Goal: Task Accomplishment & Management: Use online tool/utility

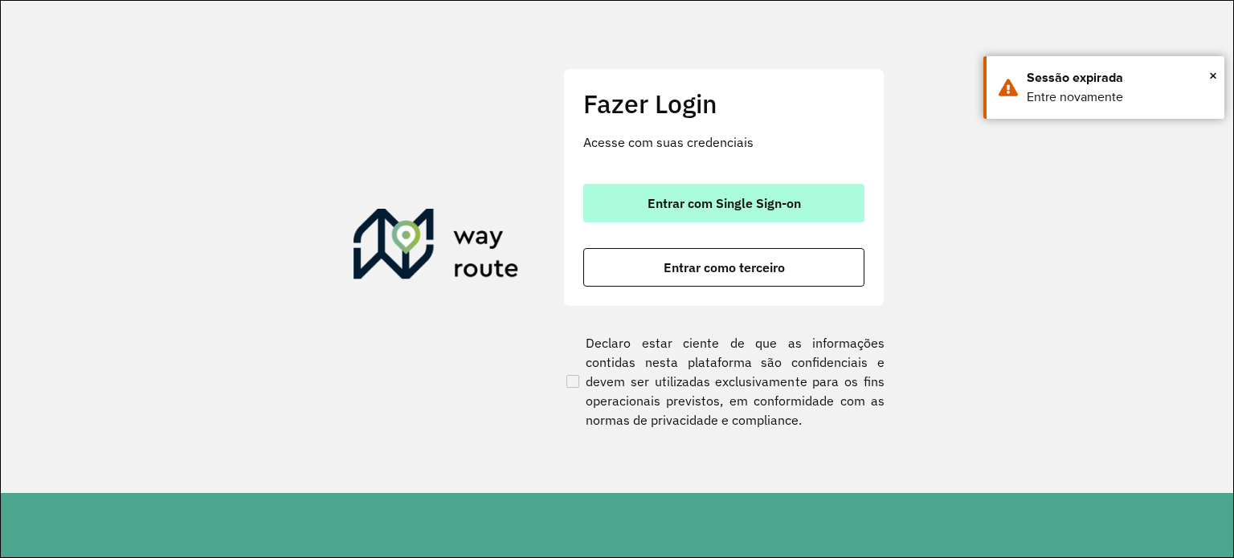
click at [629, 210] on button "Entrar com Single Sign-on" at bounding box center [723, 203] width 281 height 39
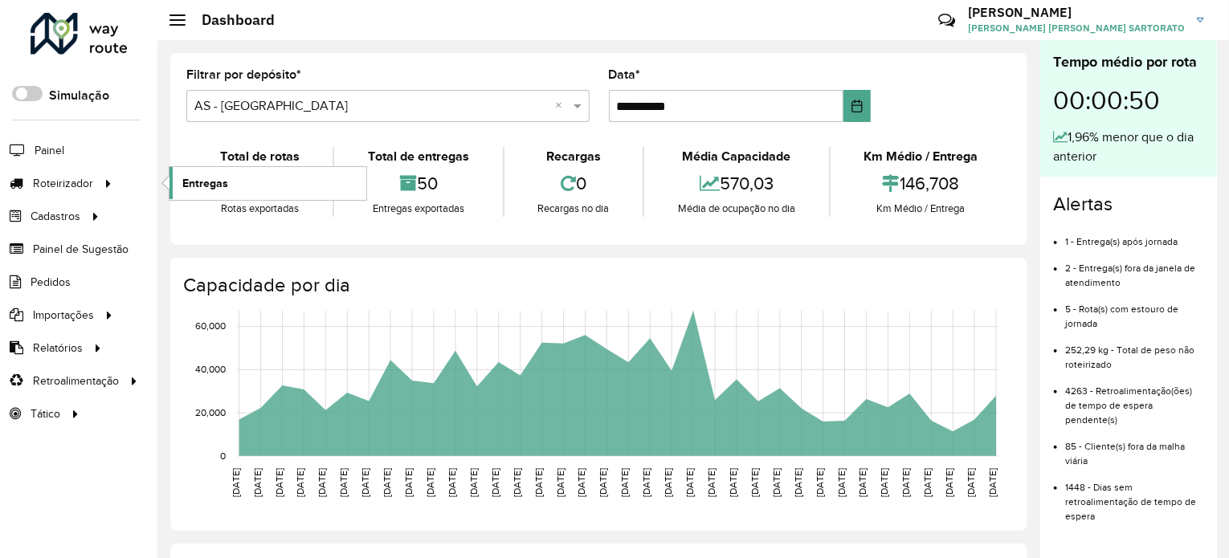
click at [204, 184] on span "Entregas" at bounding box center [205, 183] width 46 height 17
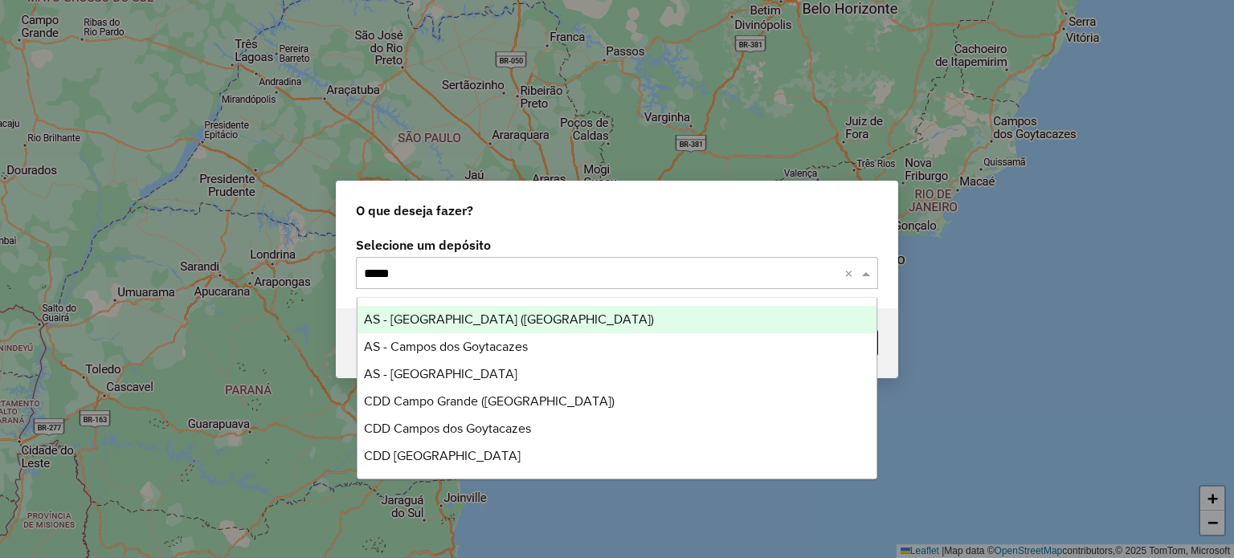
type input "******"
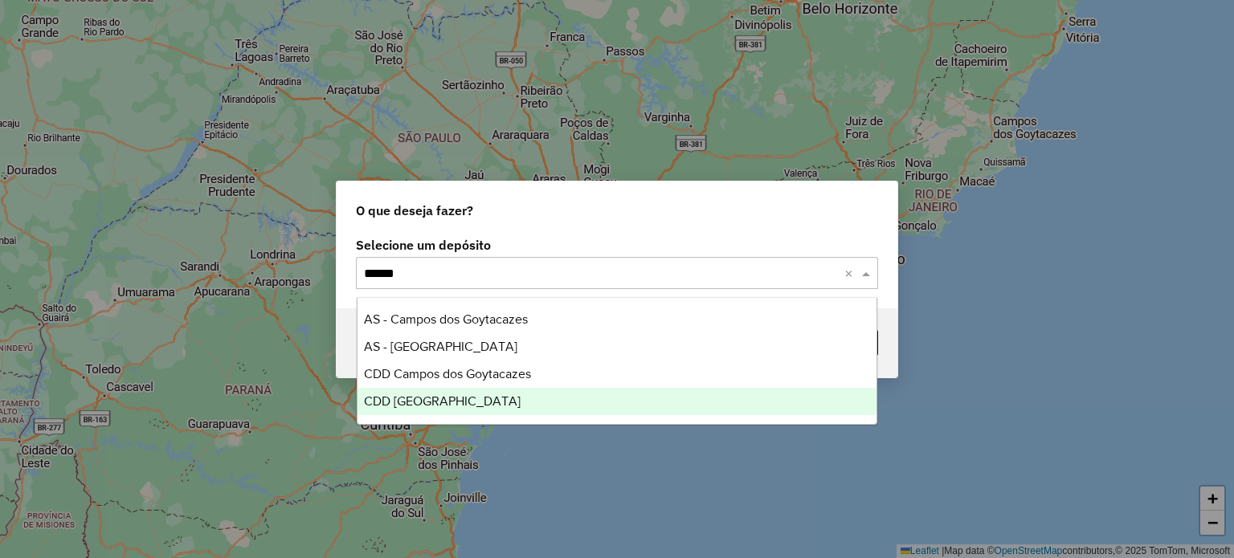
click at [398, 410] on div "CDD [GEOGRAPHIC_DATA]" at bounding box center [617, 401] width 520 height 27
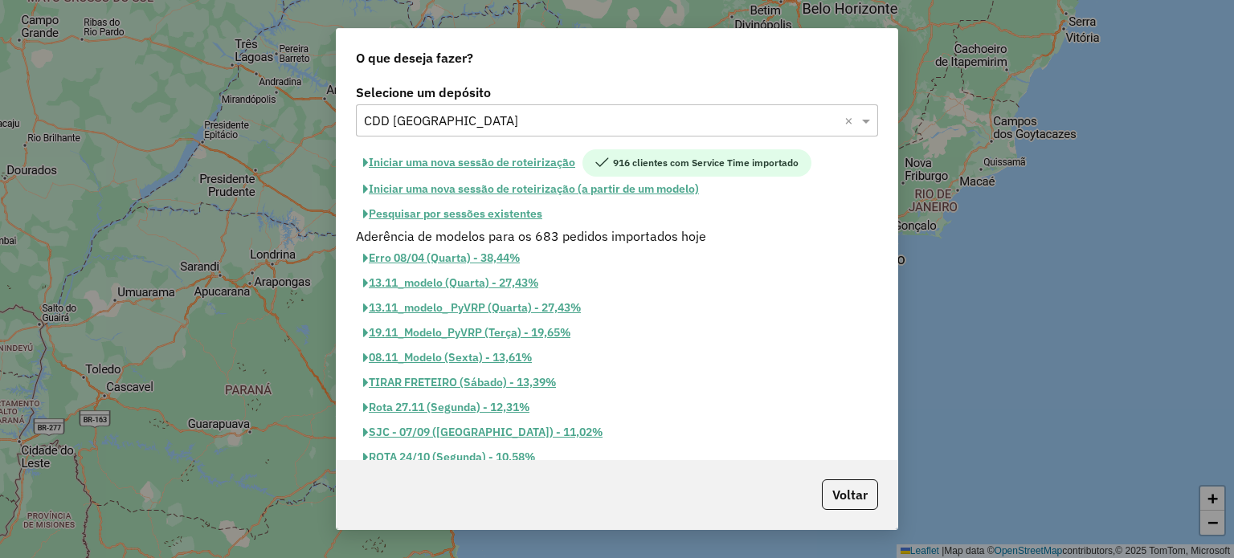
click at [414, 210] on button "Pesquisar por sessões existentes" at bounding box center [453, 214] width 194 height 25
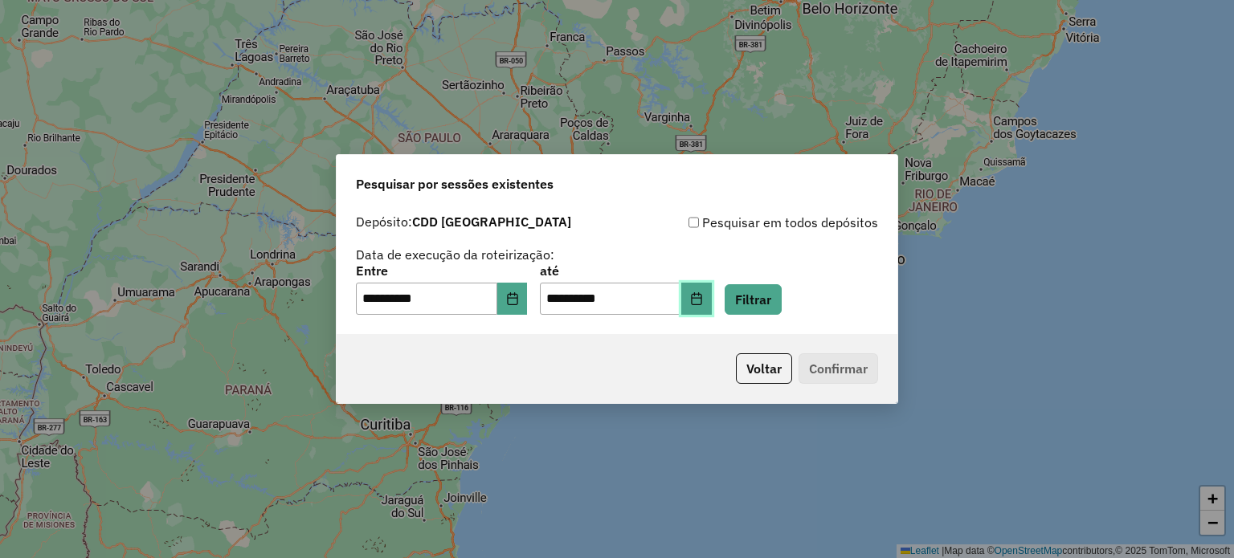
click at [703, 304] on icon "Choose Date" at bounding box center [696, 298] width 13 height 13
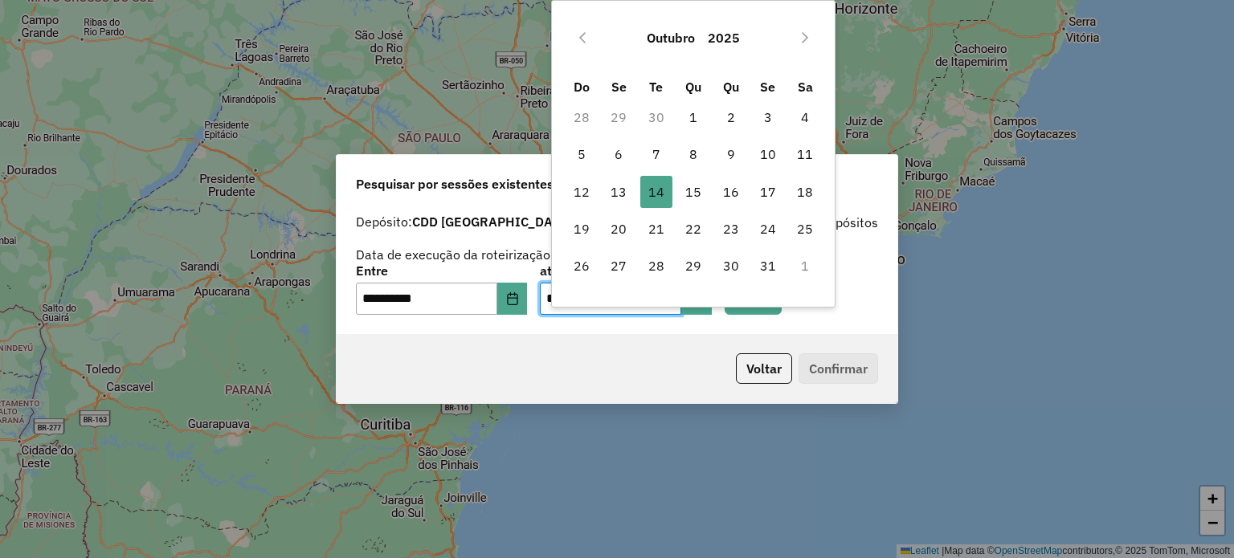
click at [794, 302] on div "Outubro 2025 Do Se Te Qu Qu Se Sa 28 29 30 1 2 3 4 5 6 7 8 9 10 11 12 13 14 14 …" at bounding box center [693, 154] width 284 height 308
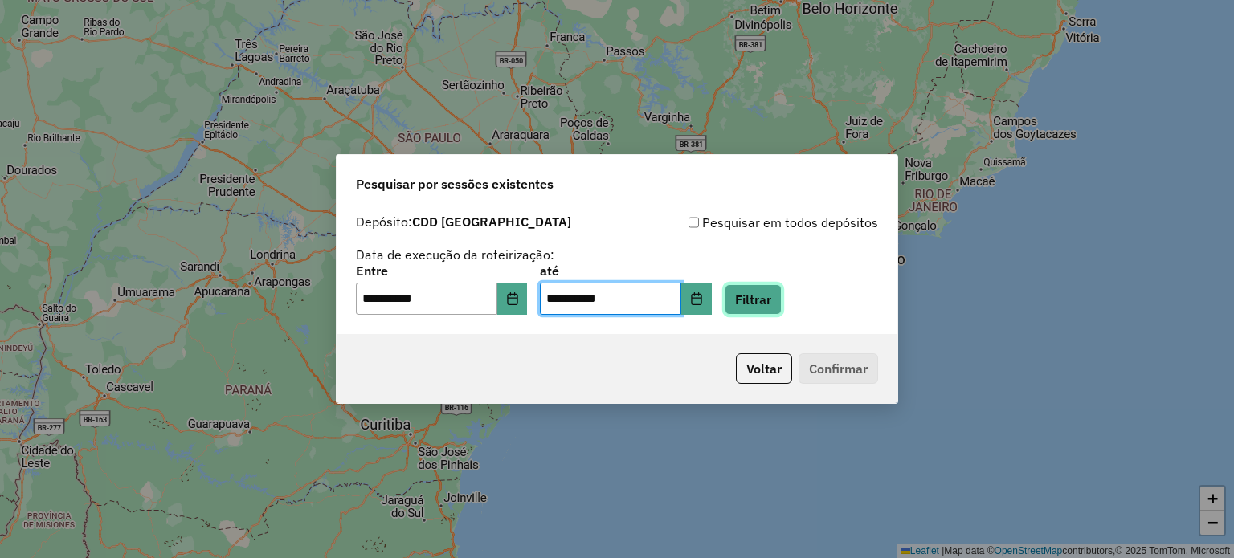
click at [782, 310] on button "Filtrar" at bounding box center [753, 299] width 57 height 31
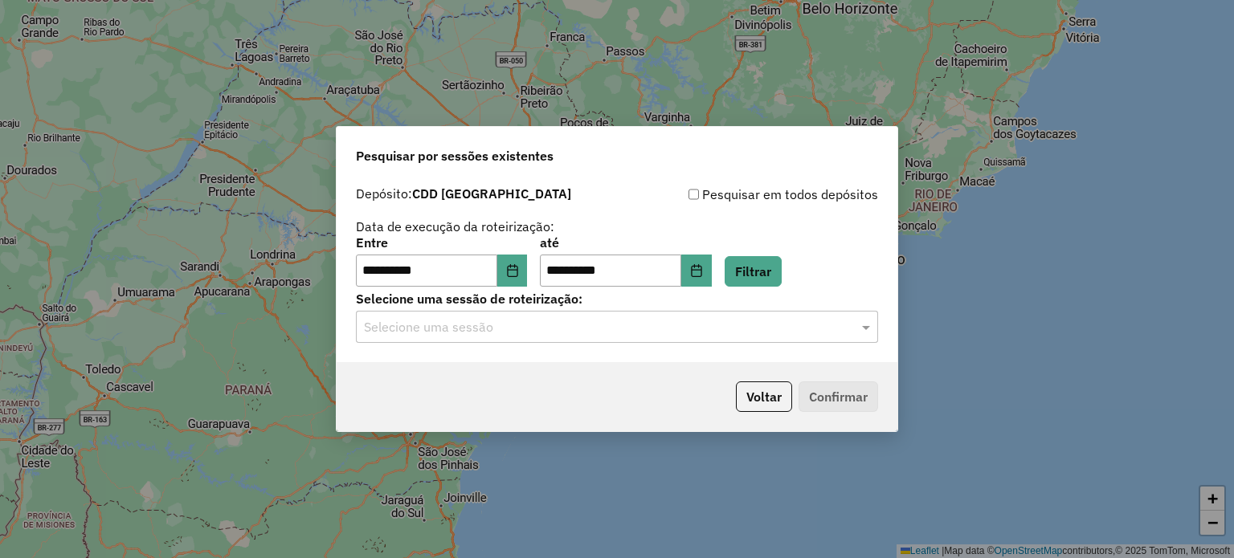
click at [530, 342] on div "Selecione uma sessão" at bounding box center [617, 327] width 522 height 32
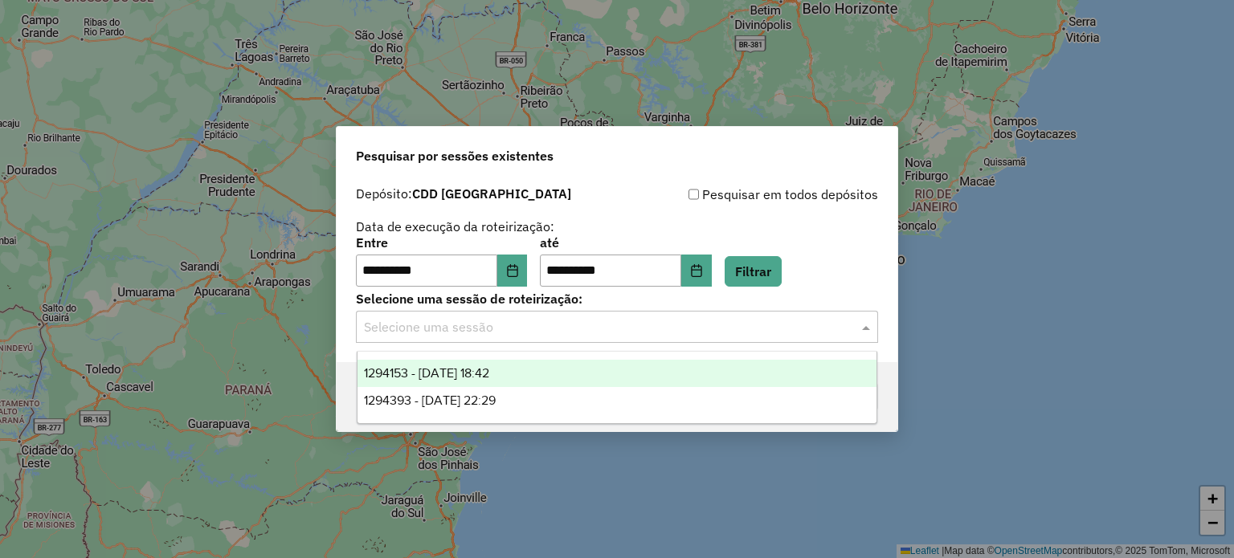
click at [525, 376] on div "1294153 - 14/10/2025 18:42" at bounding box center [617, 373] width 520 height 27
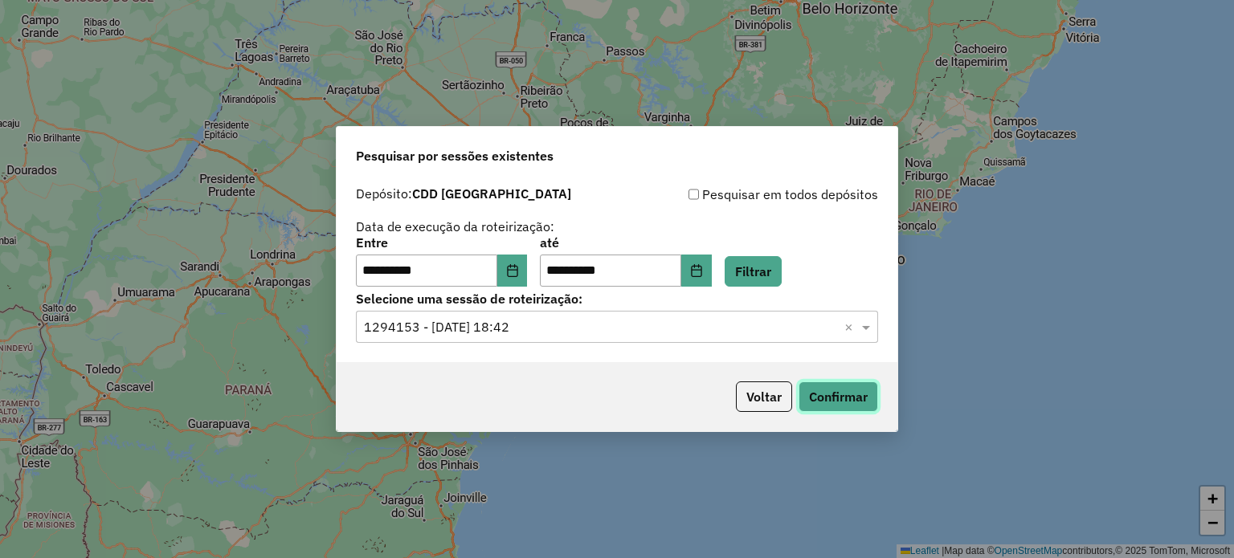
click at [842, 407] on button "Confirmar" at bounding box center [838, 397] width 80 height 31
drag, startPoint x: 761, startPoint y: 396, endPoint x: 755, endPoint y: 388, distance: 10.3
click at [755, 388] on button "Voltar" at bounding box center [764, 397] width 56 height 31
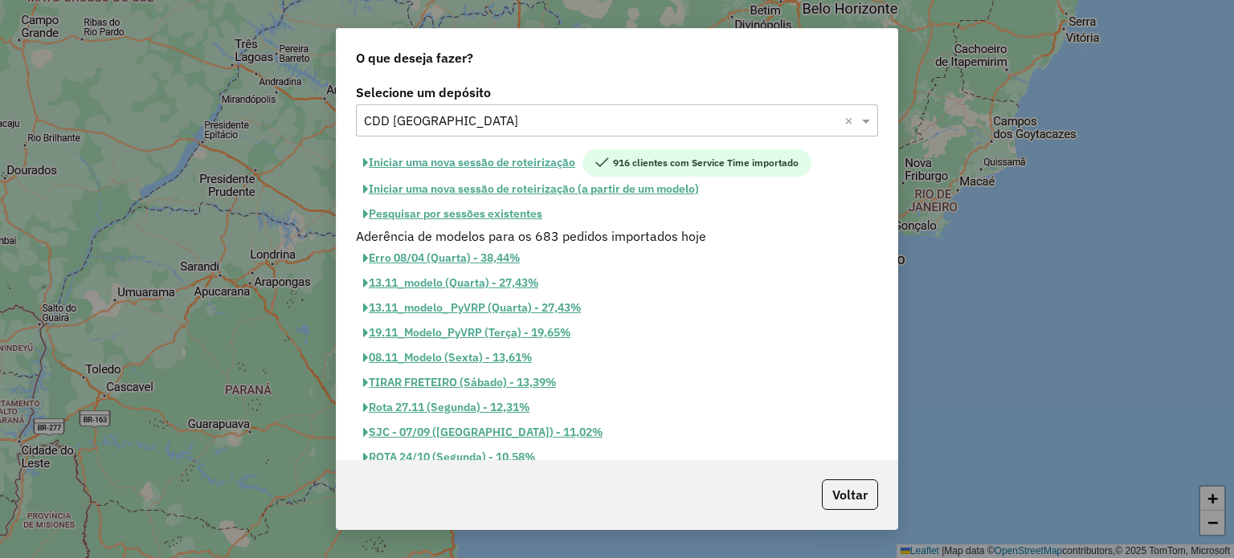
click at [427, 109] on div "Selecione um depósito × CDD São José dos Campos ×" at bounding box center [617, 120] width 522 height 32
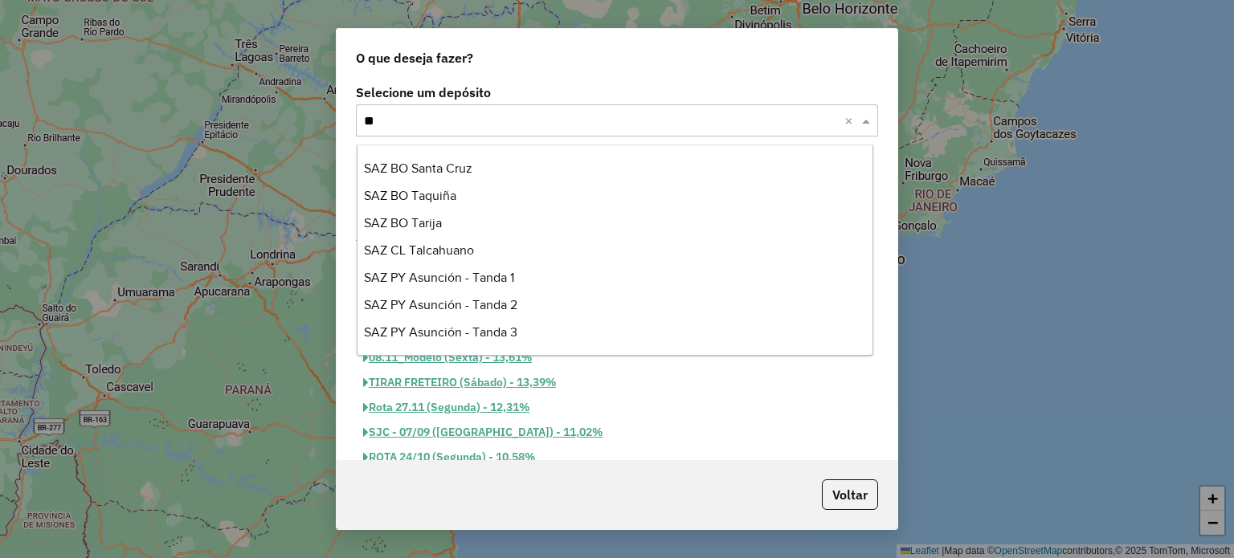
scroll to position [765, 0]
type input "***"
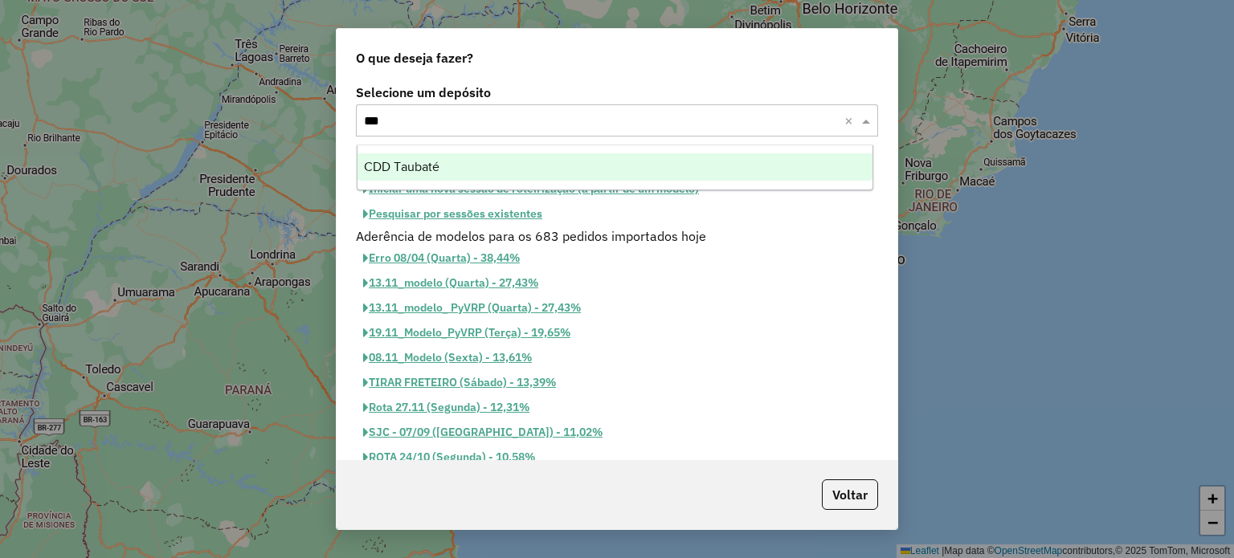
click at [421, 168] on span "CDD Taubaté" at bounding box center [402, 167] width 76 height 14
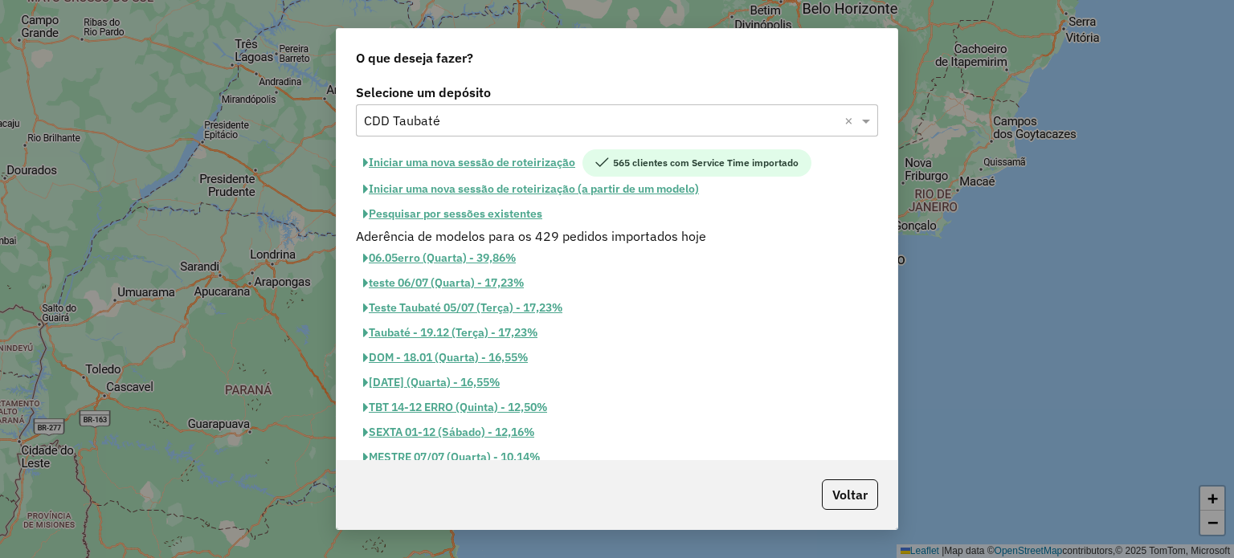
click at [458, 215] on button "Pesquisar por sessões existentes" at bounding box center [453, 214] width 194 height 25
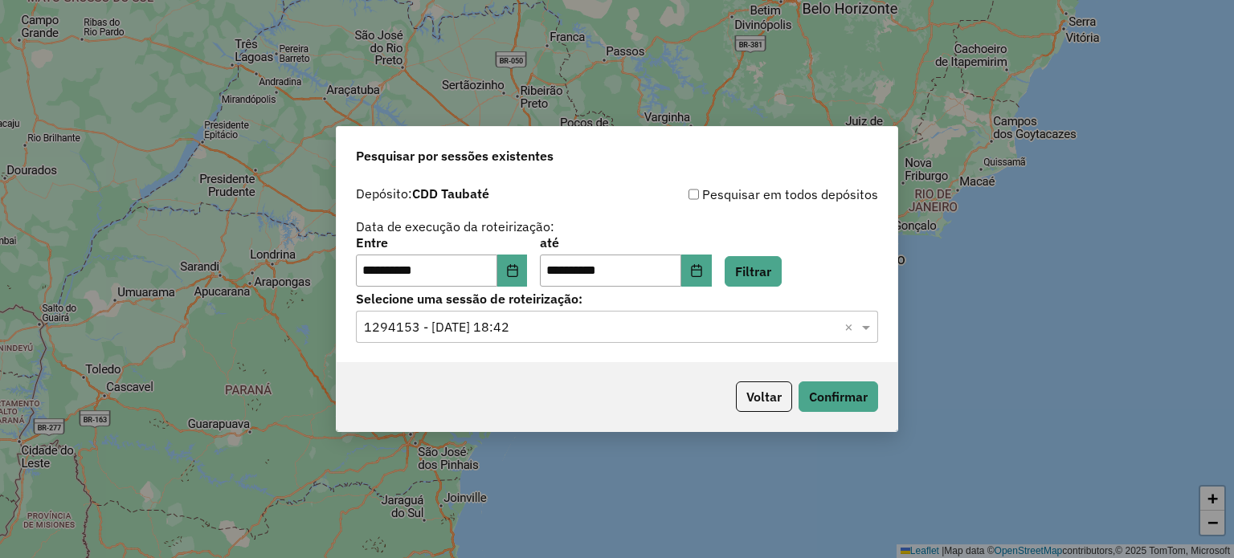
click at [726, 324] on input "text" at bounding box center [601, 327] width 474 height 19
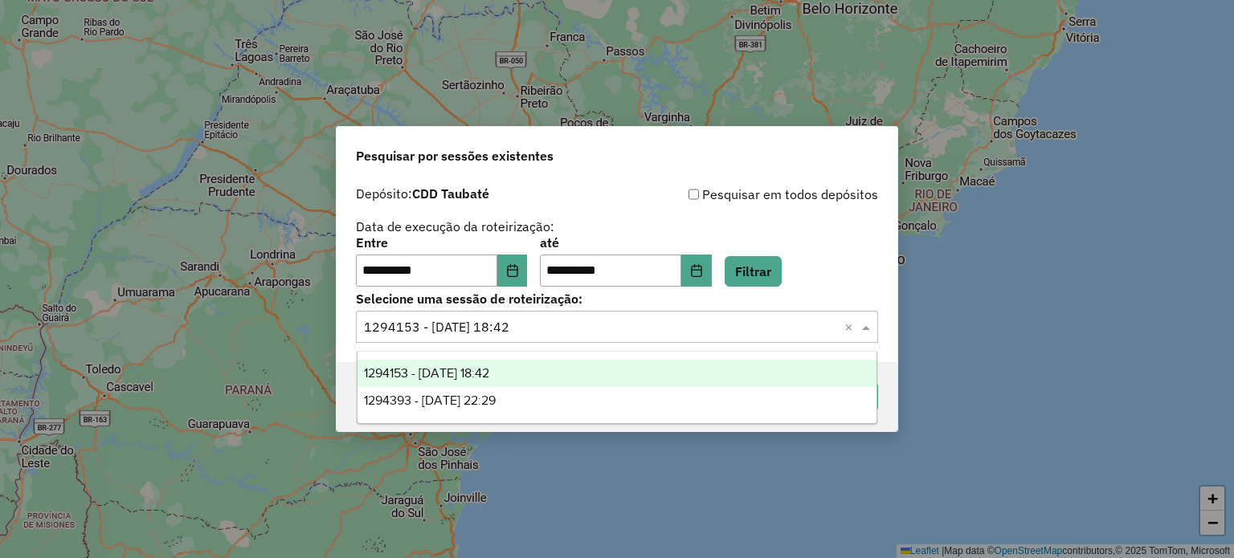
click at [567, 376] on div "1294153 - 14/10/2025 18:42" at bounding box center [617, 373] width 520 height 27
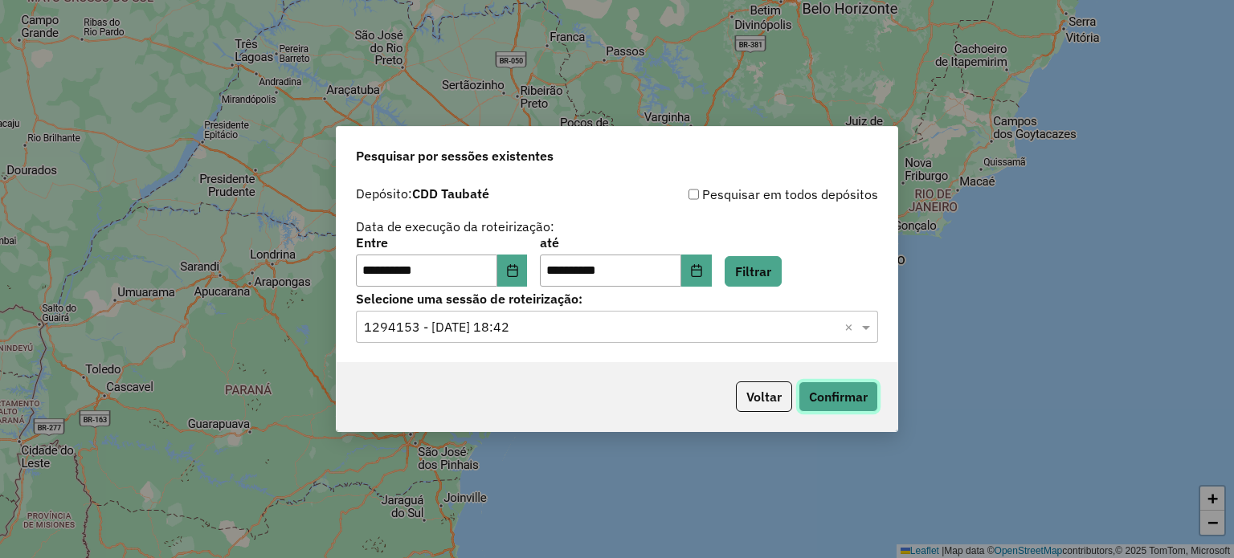
click at [819, 402] on button "Confirmar" at bounding box center [838, 397] width 80 height 31
click at [762, 404] on button "Voltar" at bounding box center [764, 397] width 56 height 31
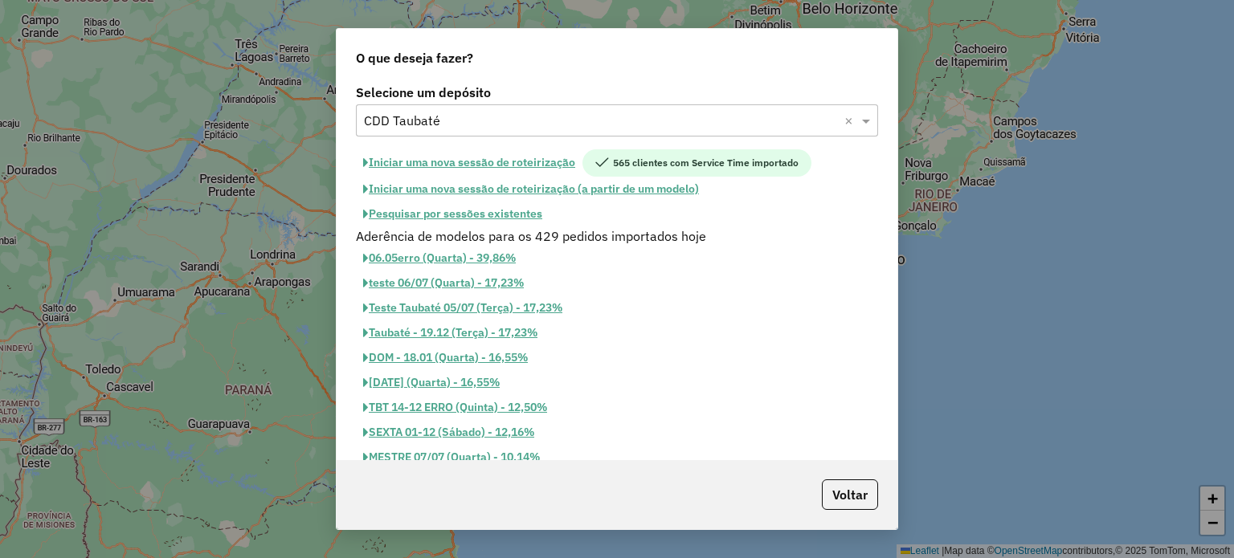
click at [495, 206] on button "Pesquisar por sessões existentes" at bounding box center [453, 214] width 194 height 25
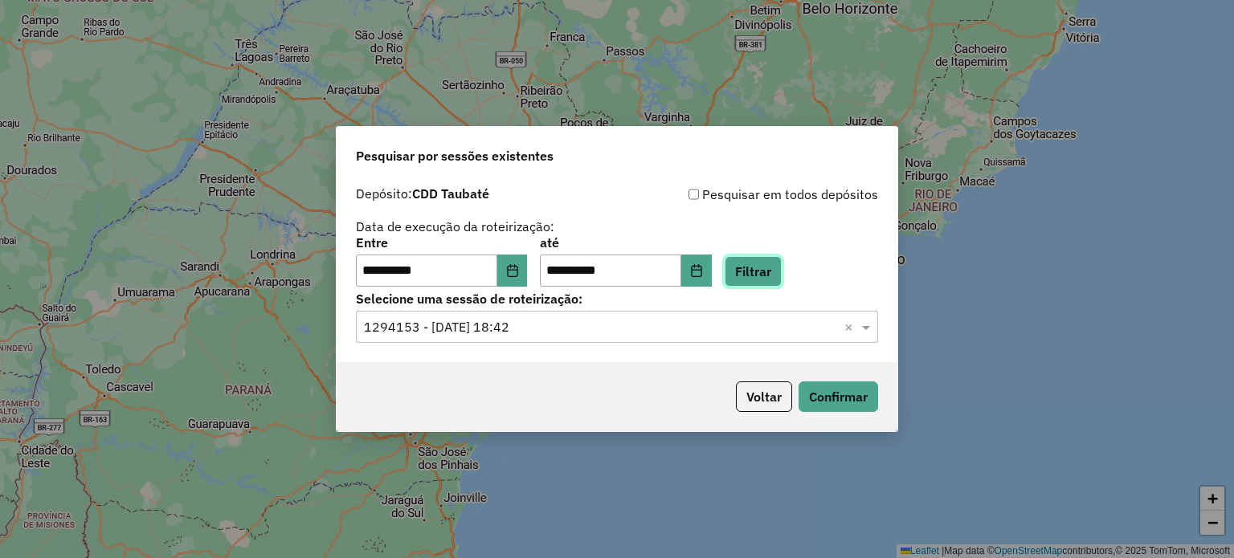
click at [778, 280] on button "Filtrar" at bounding box center [753, 271] width 57 height 31
click at [521, 330] on input "text" at bounding box center [601, 327] width 474 height 19
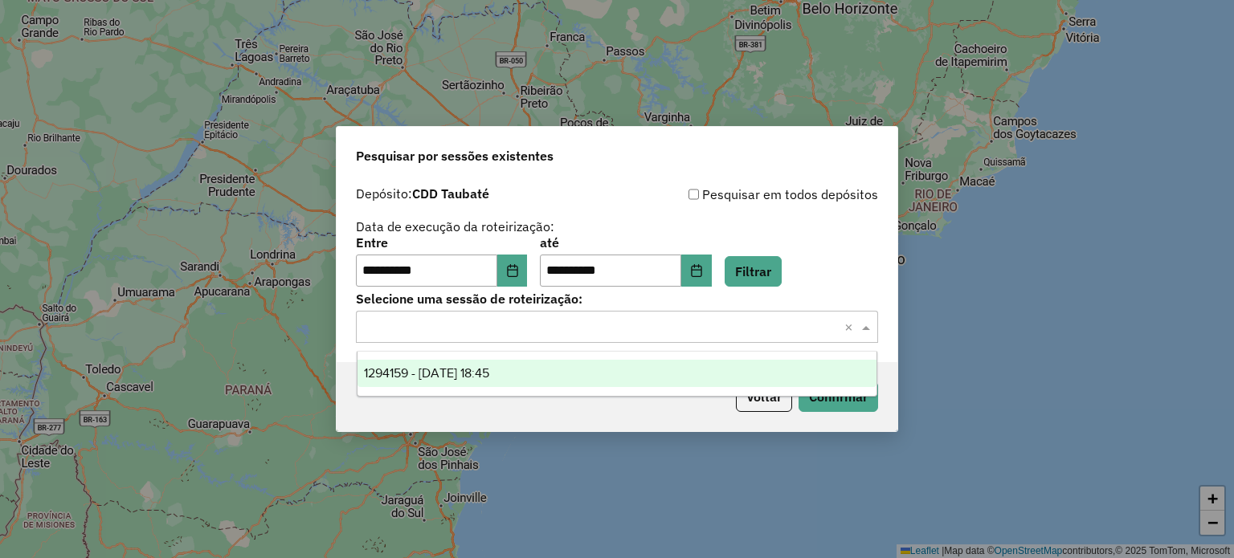
click at [504, 365] on div "1294159 - 14/10/2025 18:45" at bounding box center [617, 373] width 520 height 27
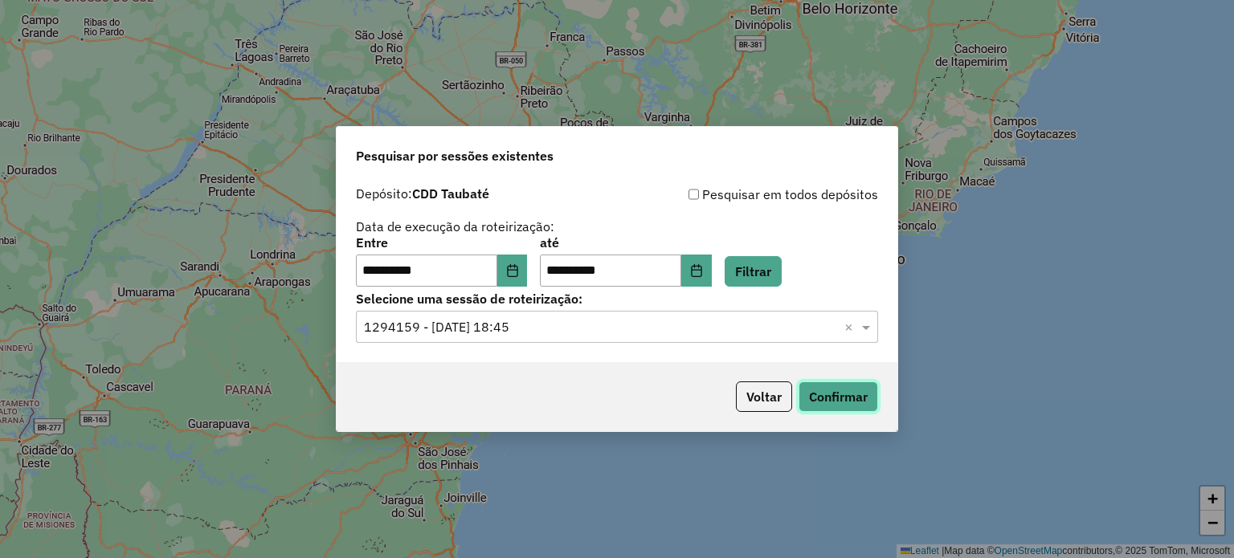
click at [839, 398] on button "Confirmar" at bounding box center [838, 397] width 80 height 31
